Goal: Use online tool/utility: Utilize a website feature to perform a specific function

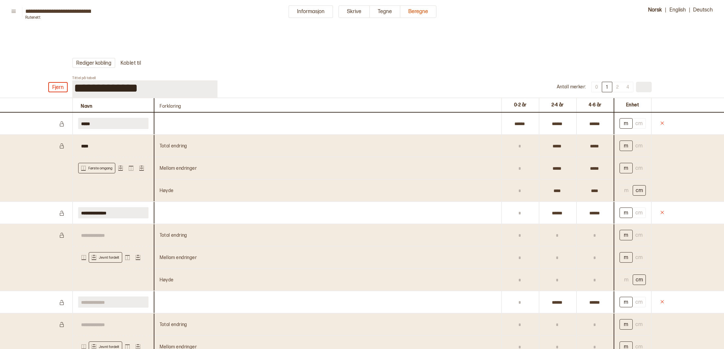
click at [165, 192] on div "Høyde" at bounding box center [327, 190] width 346 height 22
click at [523, 193] on input "text" at bounding box center [519, 190] width 25 height 11
click at [525, 150] on input "text" at bounding box center [519, 145] width 25 height 11
click at [384, 12] on button "Tegne" at bounding box center [385, 11] width 31 height 13
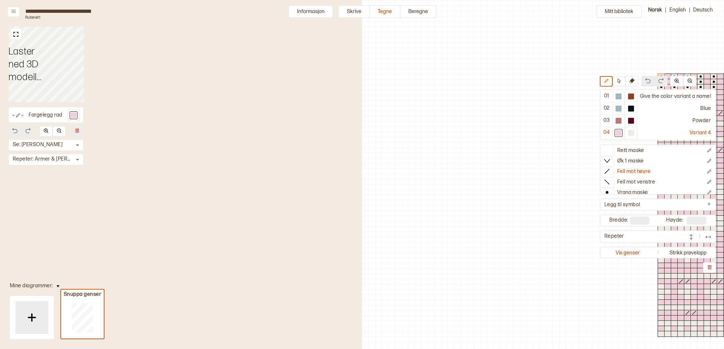
scroll to position [36, 279]
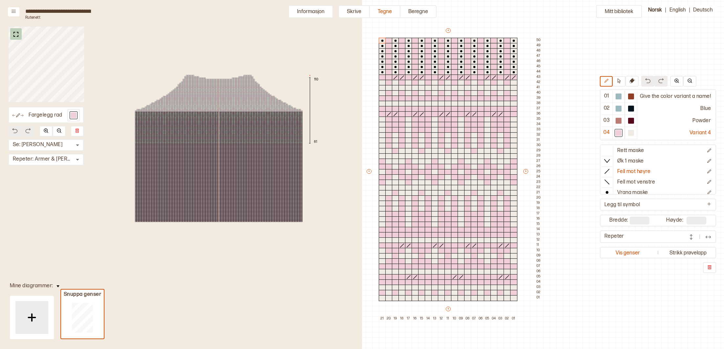
click at [17, 35] on img at bounding box center [16, 34] width 8 height 8
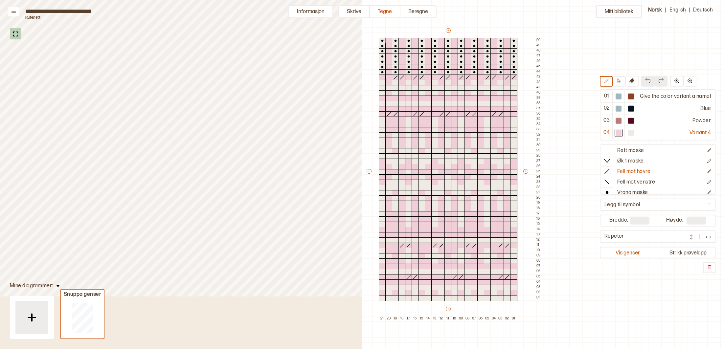
click at [15, 34] on img at bounding box center [15, 34] width 8 height 8
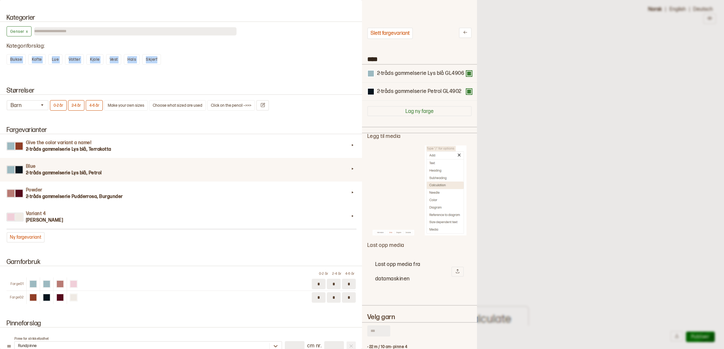
drag, startPoint x: 357, startPoint y: 44, endPoint x: 350, endPoint y: 66, distance: 23.6
click at [350, 67] on div "Kategorier Genser x Kategoriforslag : Bukse Kofte Lue Votter Kjole Vest Hals Sk…" at bounding box center [181, 42] width 362 height 73
click at [351, 62] on div "Genser x Kategoriforslag : Bukse Kofte Lue Votter Kjole Vest Hals Skjerf" at bounding box center [181, 47] width 349 height 49
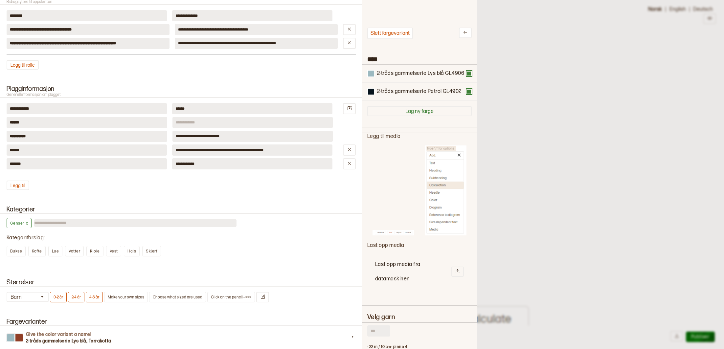
scroll to position [343, 0]
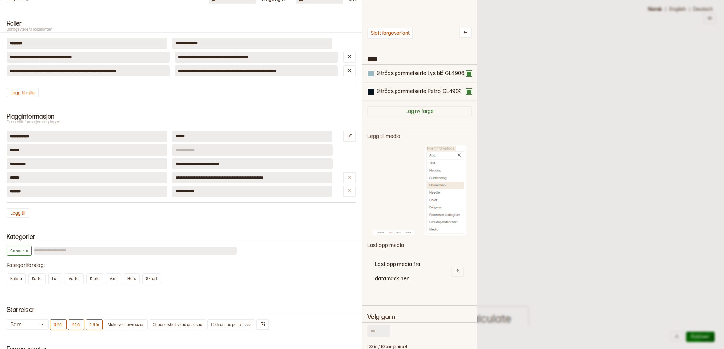
click at [591, 56] on div at bounding box center [362, 174] width 724 height 349
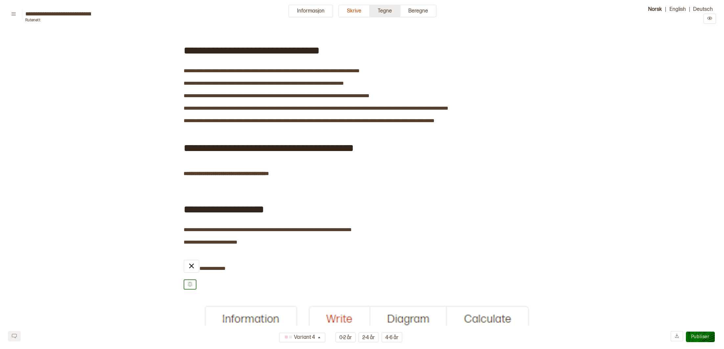
click at [387, 13] on button "Tegne" at bounding box center [385, 11] width 31 height 13
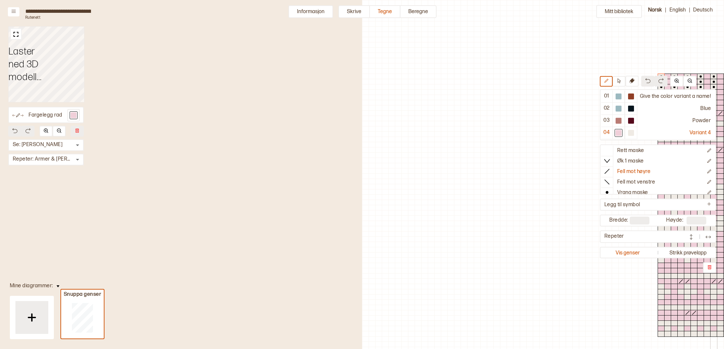
scroll to position [36, 279]
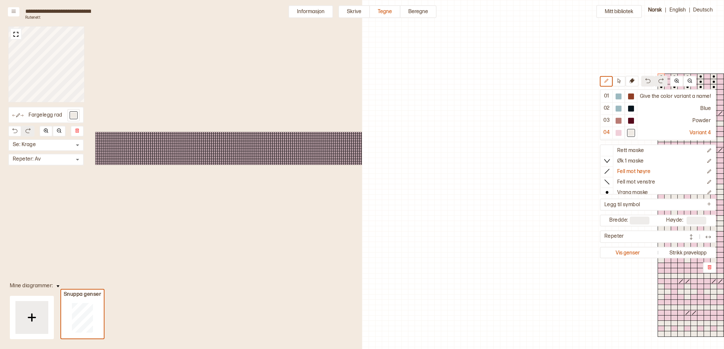
scroll to position [36, 279]
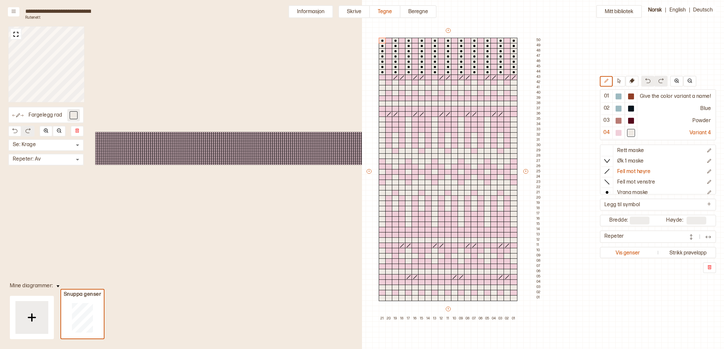
click at [73, 117] on div at bounding box center [74, 115] width 6 height 6
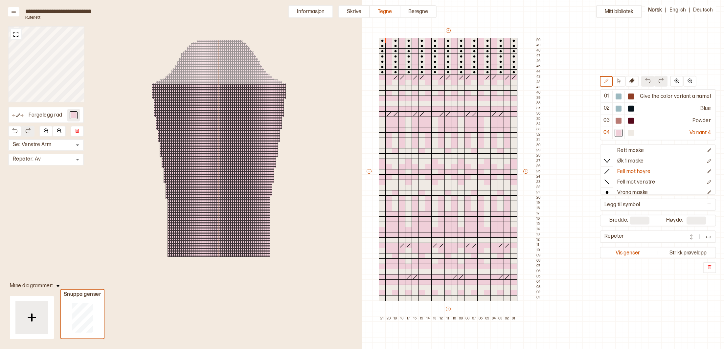
type input "*"
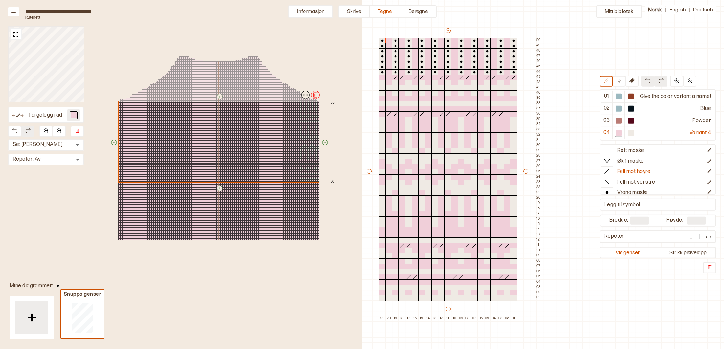
drag, startPoint x: 314, startPoint y: 141, endPoint x: 297, endPoint y: 150, distance: 18.8
click at [297, 150] on div "↑ ← ↓ → 85 36" at bounding box center [219, 149] width 240 height 194
drag, startPoint x: 221, startPoint y: 188, endPoint x: 239, endPoint y: 190, distance: 18.4
click at [224, 197] on div "↑ ← ↓ → 85 36" at bounding box center [219, 149] width 240 height 194
drag, startPoint x: 310, startPoint y: 127, endPoint x: 461, endPoint y: 91, distance: 154.8
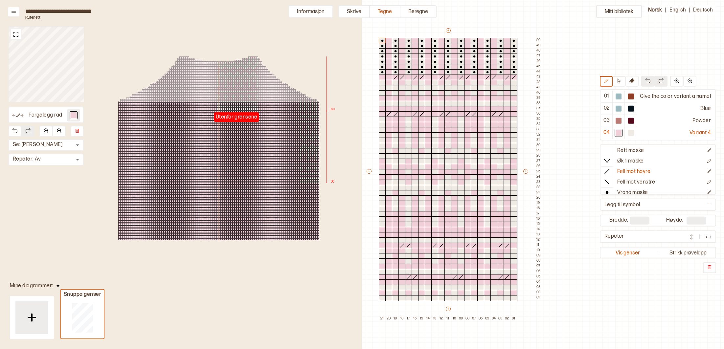
click at [237, 69] on div at bounding box center [237, 69] width 2 height 2
click at [238, 79] on div at bounding box center [237, 79] width 2 height 2
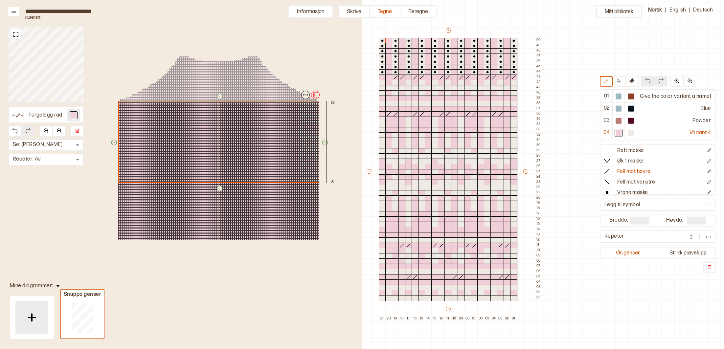
click at [235, 102] on div "↑ ← ↓ → 85 36" at bounding box center [219, 149] width 240 height 194
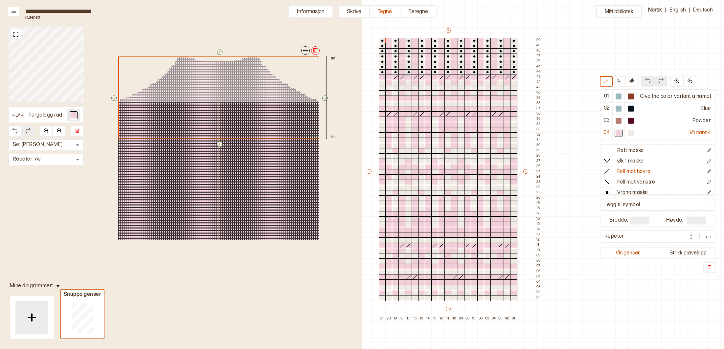
click at [278, 117] on div at bounding box center [218, 97] width 201 height 82
click at [19, 33] on img at bounding box center [16, 34] width 8 height 8
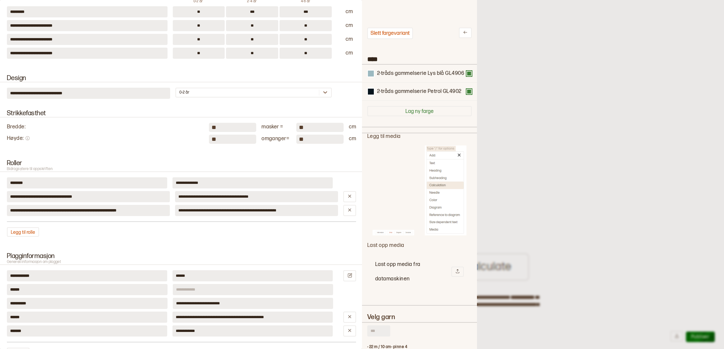
scroll to position [202, 0]
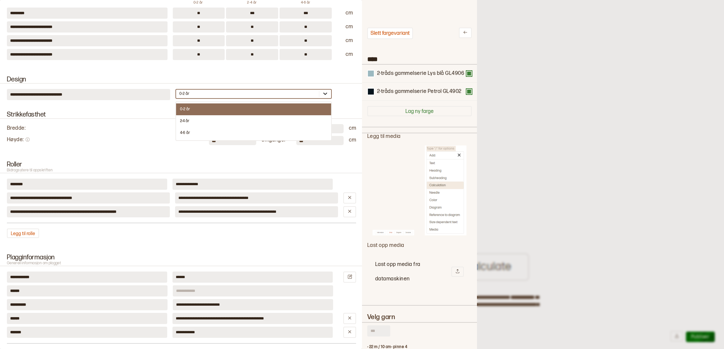
click at [327, 94] on icon at bounding box center [325, 93] width 7 height 7
click at [192, 132] on div "4-6 år" at bounding box center [253, 133] width 155 height 12
